Goal: Navigation & Orientation: Understand site structure

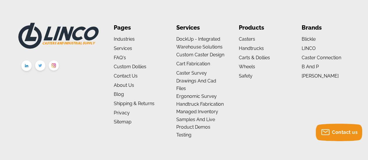
scroll to position [625, 0]
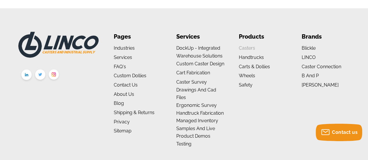
click at [245, 47] on link "Casters" at bounding box center [247, 48] width 16 height 6
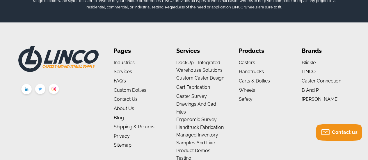
scroll to position [2965, 0]
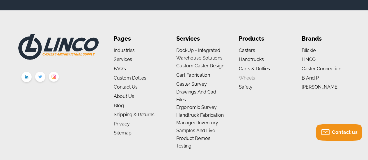
click at [246, 79] on link "Wheels" at bounding box center [247, 78] width 16 height 6
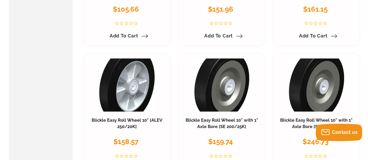
scroll to position [1250, 0]
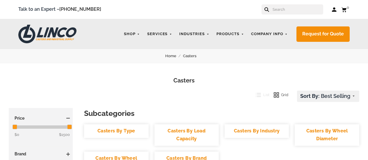
scroll to position [2965, 0]
